Goal: Information Seeking & Learning: Learn about a topic

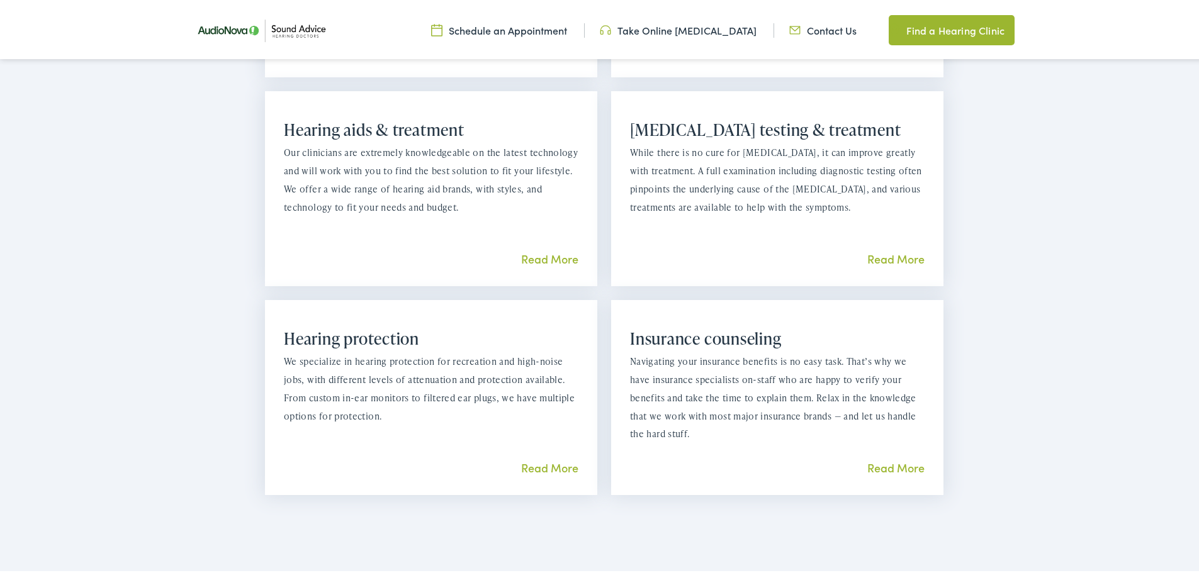
scroll to position [1133, 0]
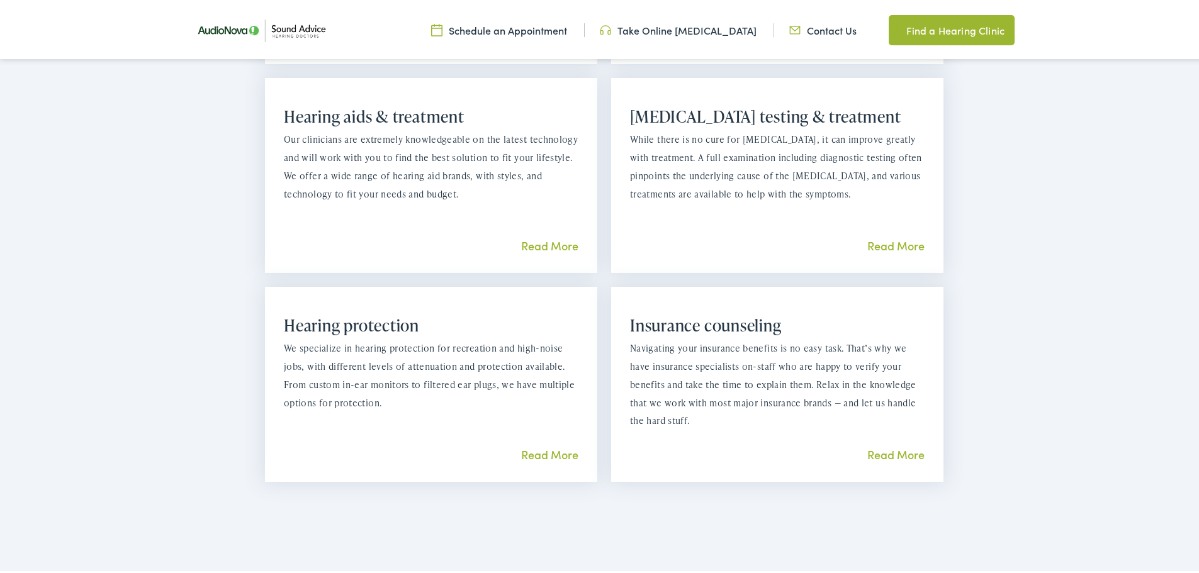
click at [895, 447] on link "Read More" at bounding box center [895, 452] width 57 height 16
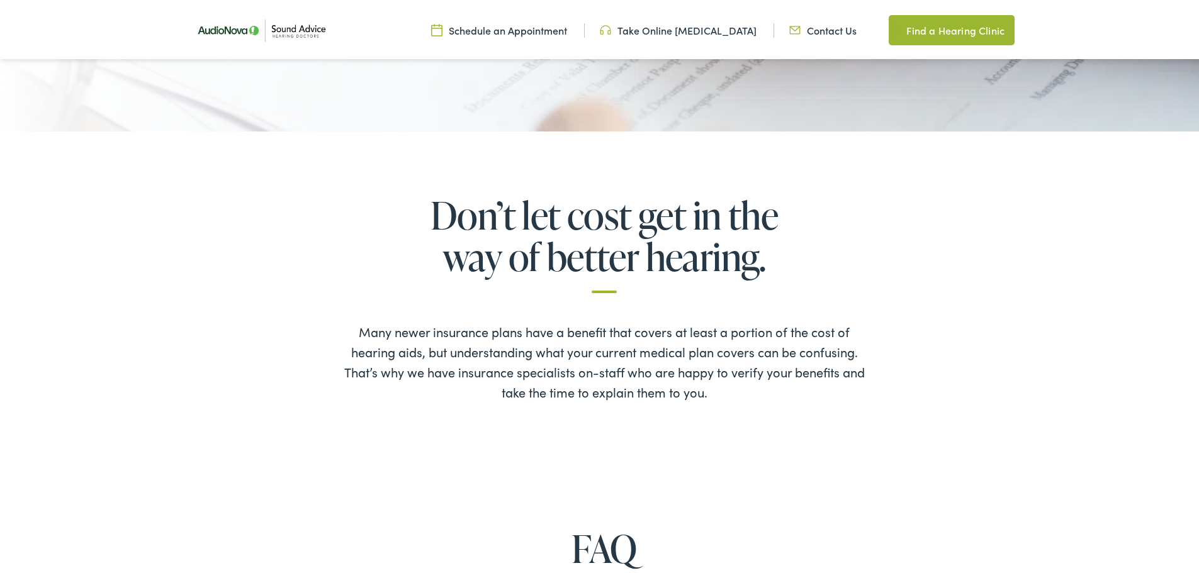
scroll to position [755, 0]
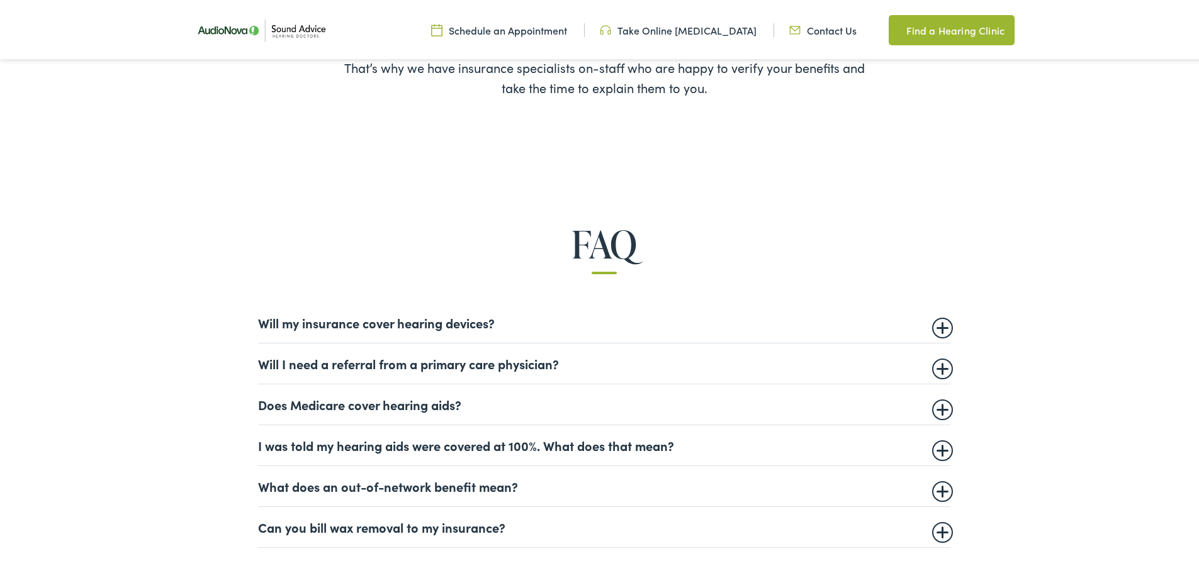
click at [939, 328] on summary "Will my insurance cover hearing devices?" at bounding box center [604, 320] width 692 height 15
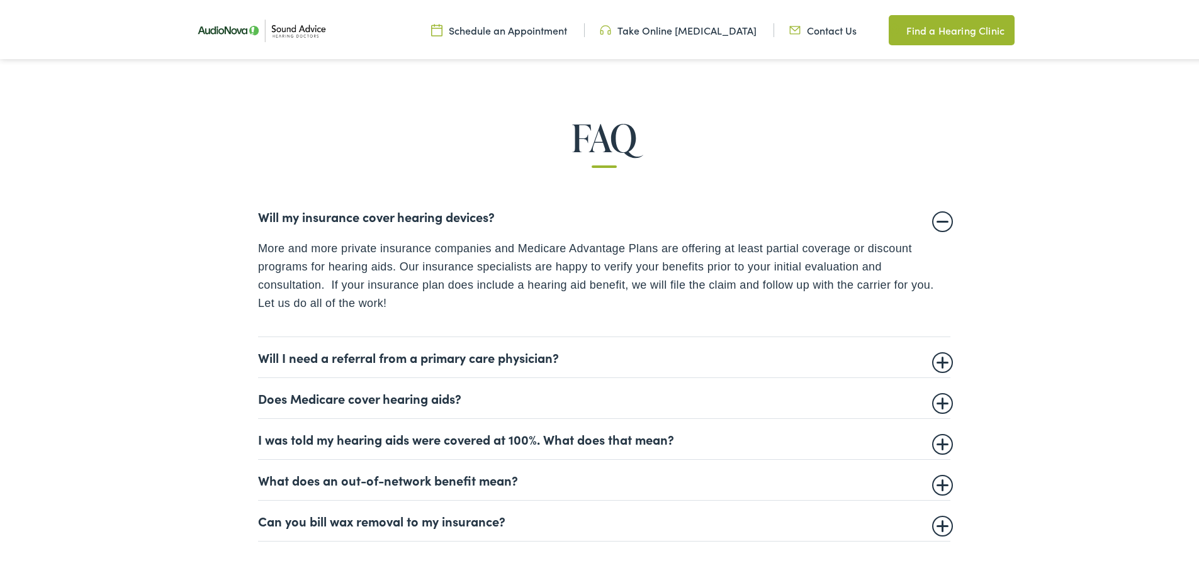
scroll to position [881, 0]
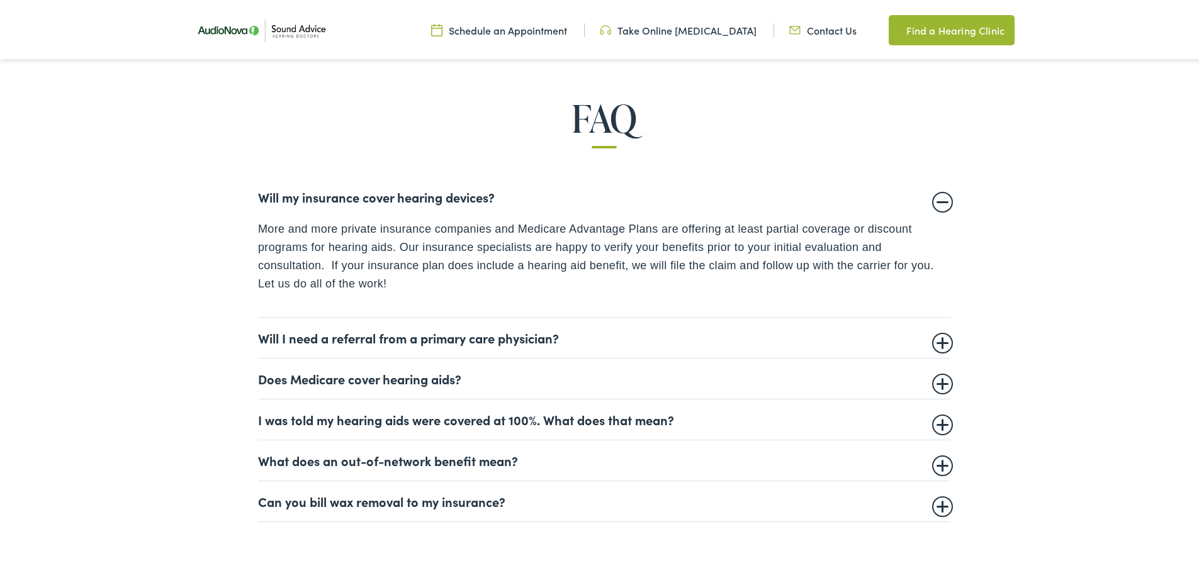
click at [943, 341] on summary "Will I need a referral from a primary care physician?" at bounding box center [604, 335] width 692 height 15
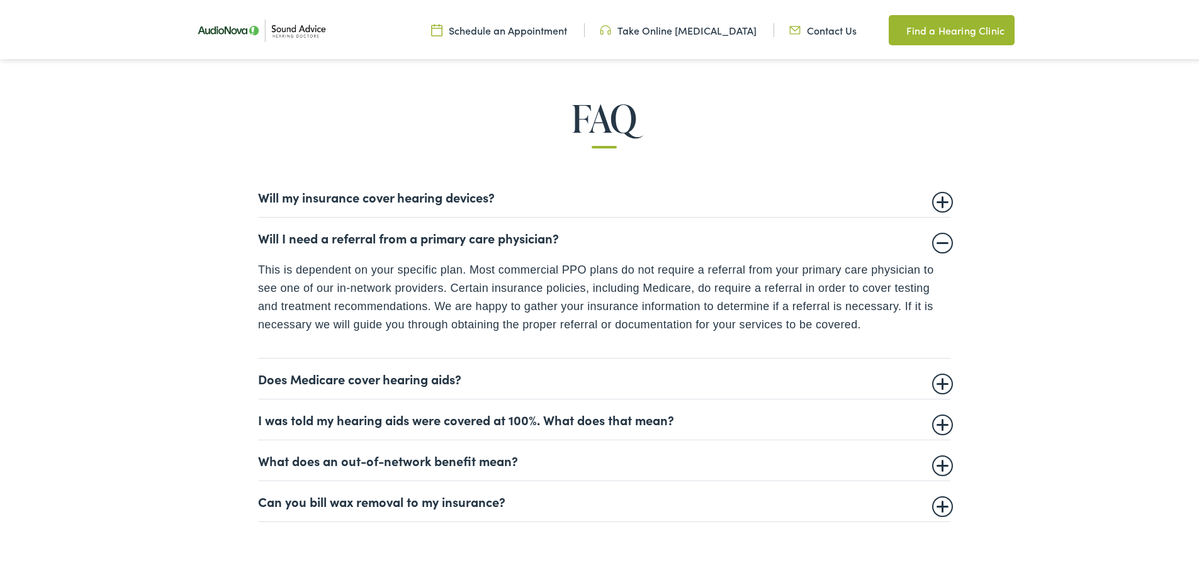
click at [937, 380] on summary "Does Medicare cover hearing aids?" at bounding box center [604, 376] width 692 height 15
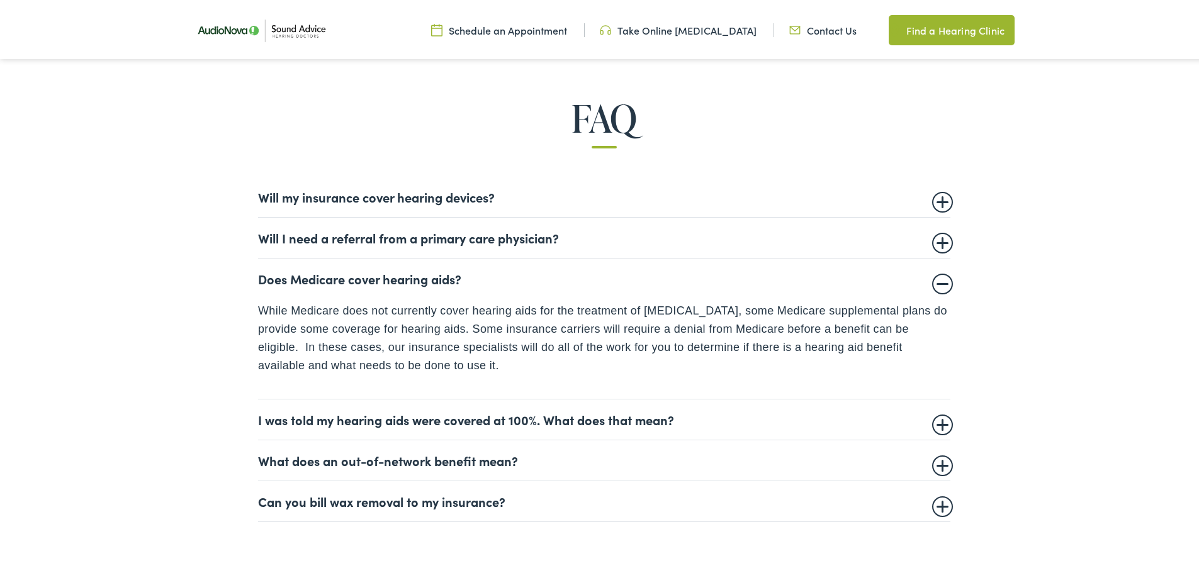
click at [941, 421] on summary "I was told my hearing aids were covered at 100%. What does that mean?" at bounding box center [604, 417] width 692 height 15
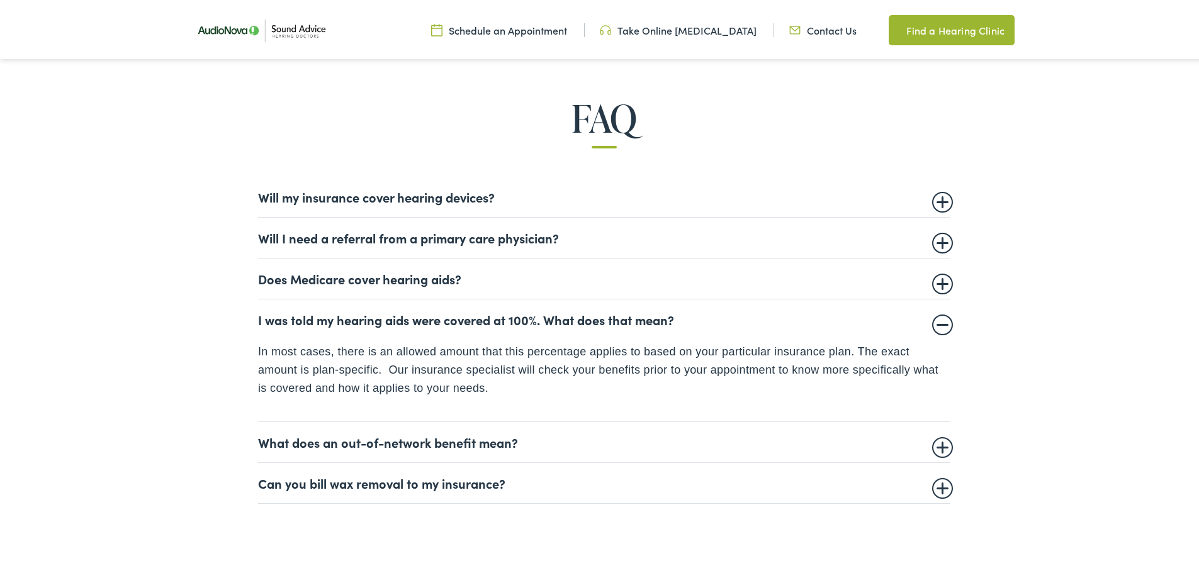
click at [933, 443] on summary "What does an out-of-network benefit mean?" at bounding box center [604, 439] width 692 height 15
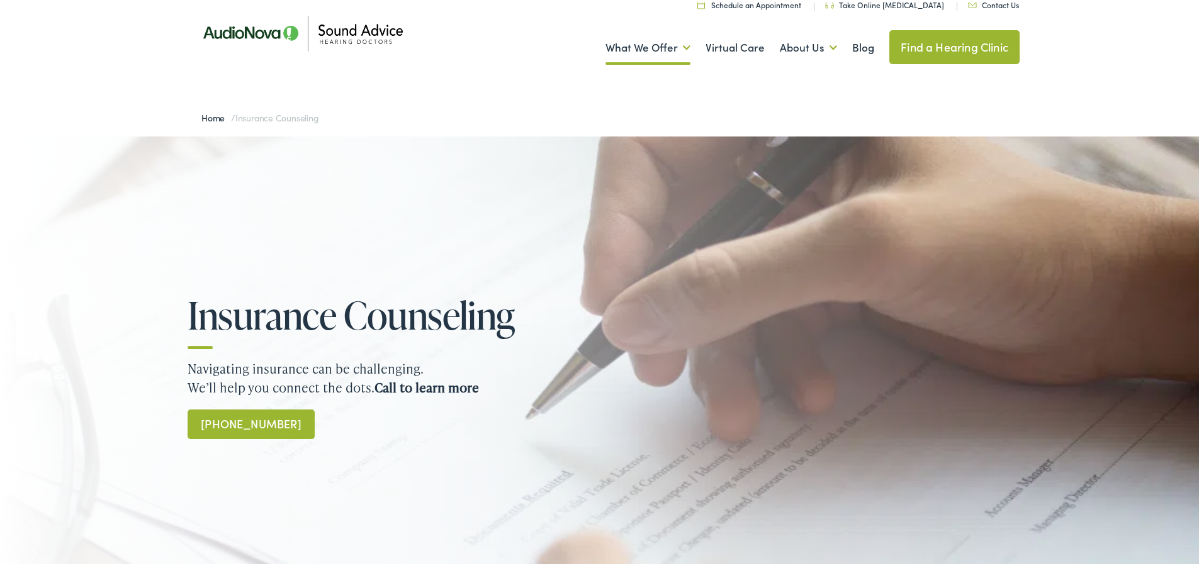
scroll to position [0, 0]
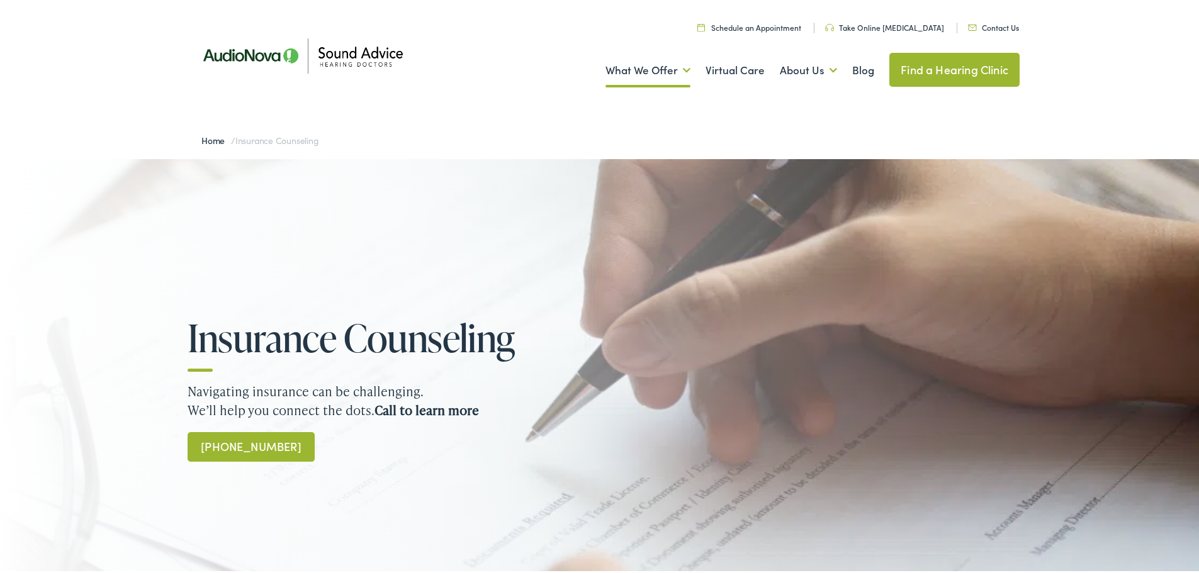
click at [790, 20] on link "Schedule an Appointment" at bounding box center [749, 25] width 104 height 11
